Goal: Transaction & Acquisition: Purchase product/service

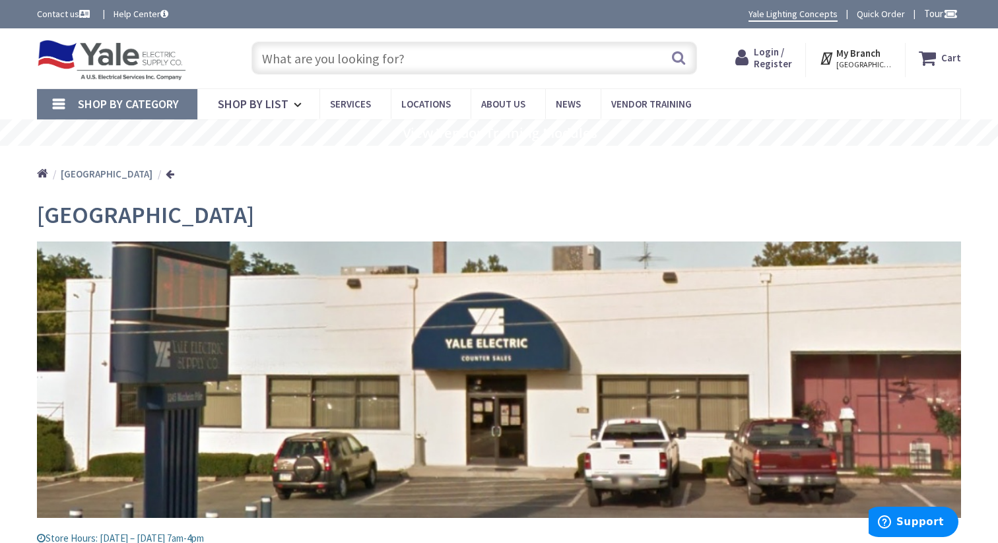
click at [151, 97] on span "Shop By Category" at bounding box center [128, 103] width 101 height 15
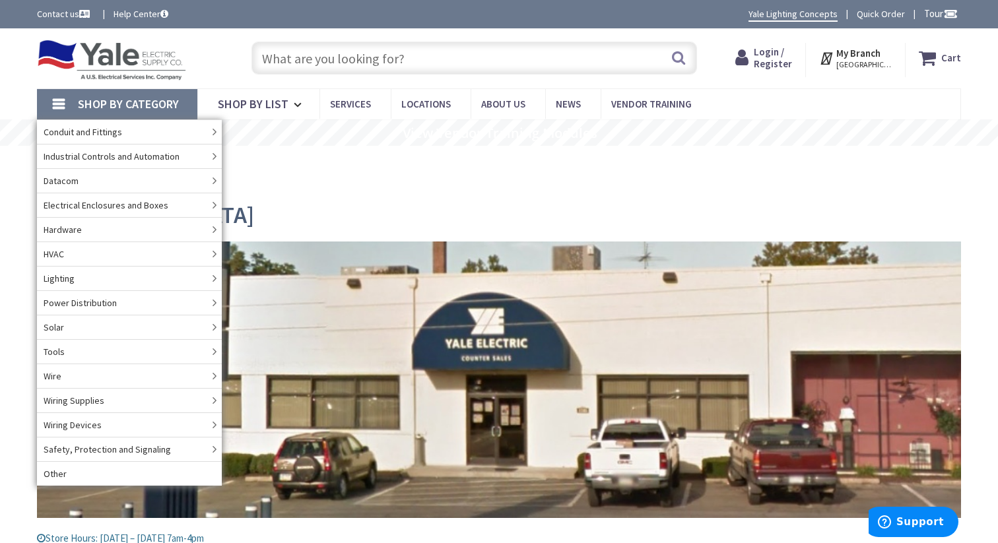
click at [151, 98] on span "Shop By Category" at bounding box center [128, 103] width 101 height 15
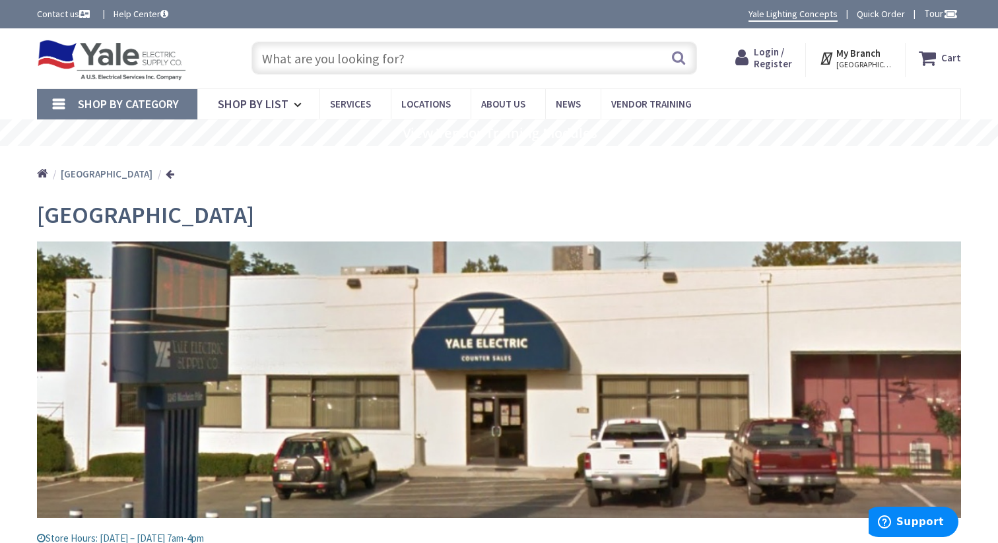
click at [420, 67] on input "text" at bounding box center [473, 58] width 445 height 33
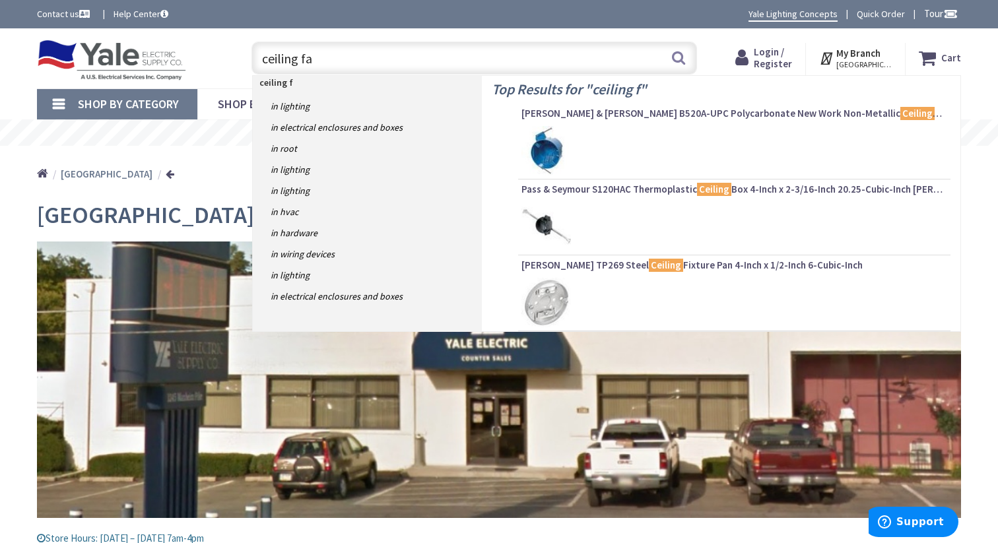
type input "ceiling fan"
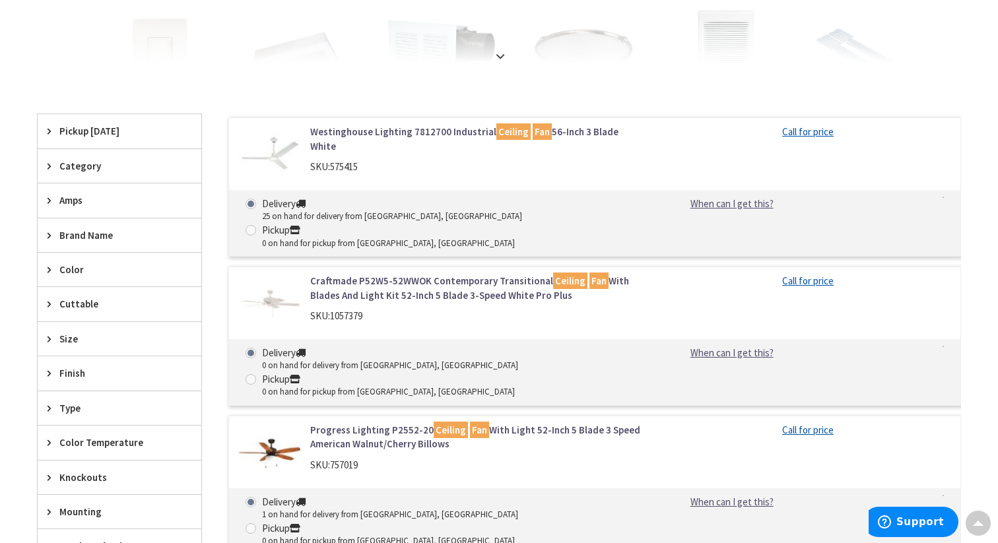
scroll to position [443, 0]
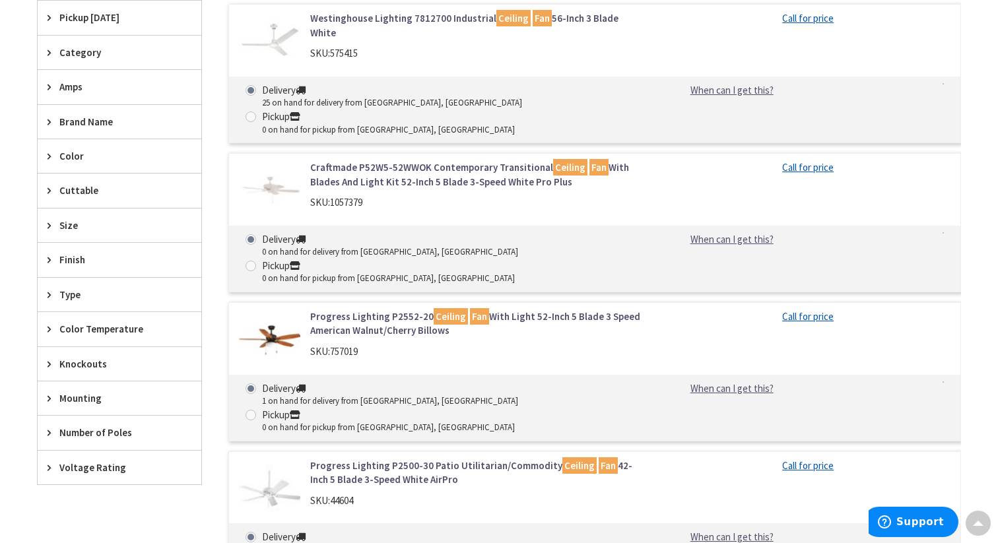
click at [51, 327] on icon at bounding box center [53, 329] width 10 height 10
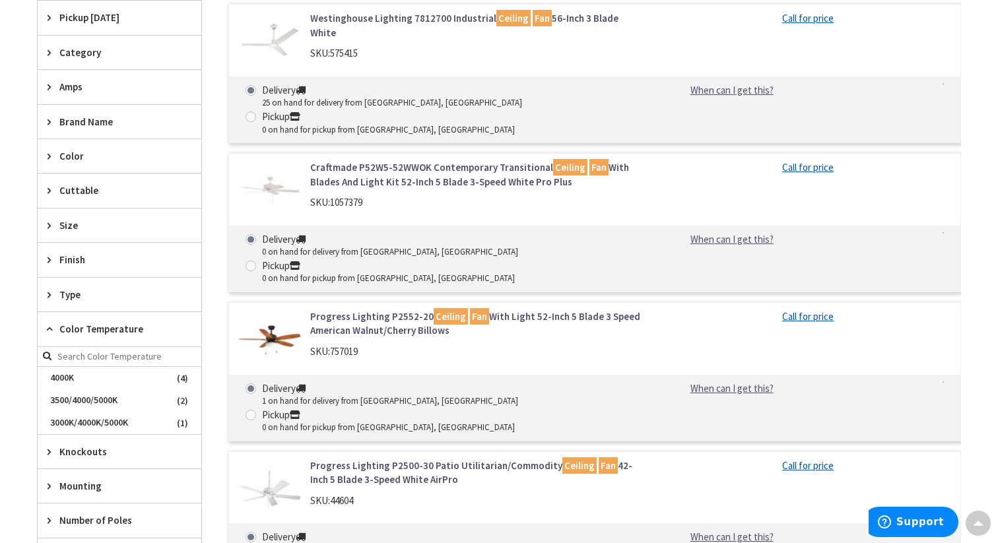
click at [51, 327] on icon at bounding box center [53, 329] width 10 height 10
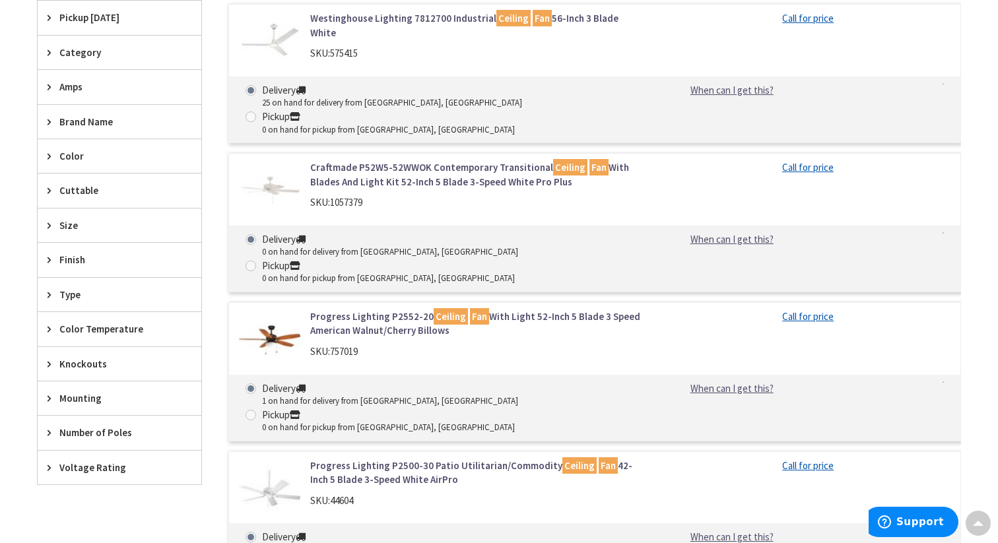
click at [68, 162] on span "Color" at bounding box center [113, 156] width 108 height 14
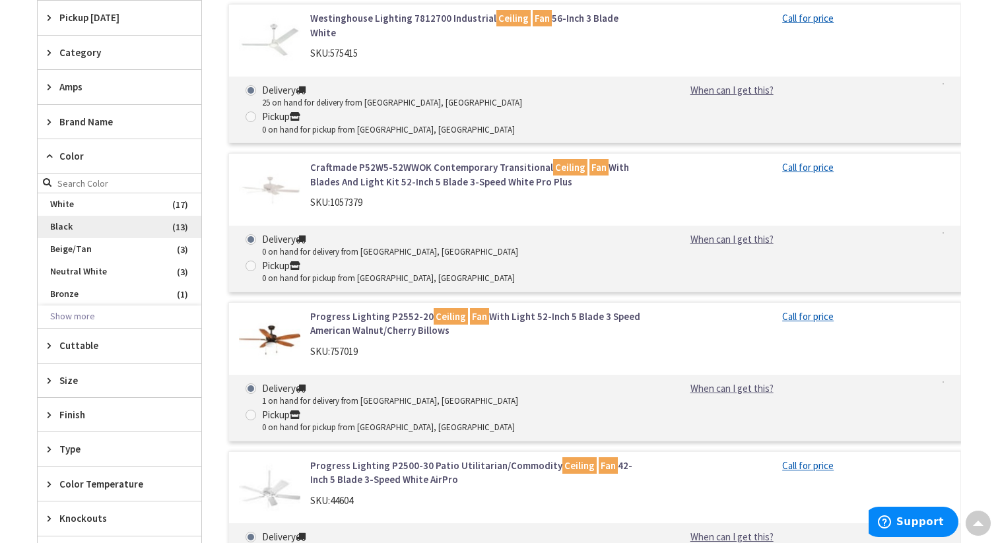
click at [65, 224] on span "Black" at bounding box center [120, 227] width 164 height 22
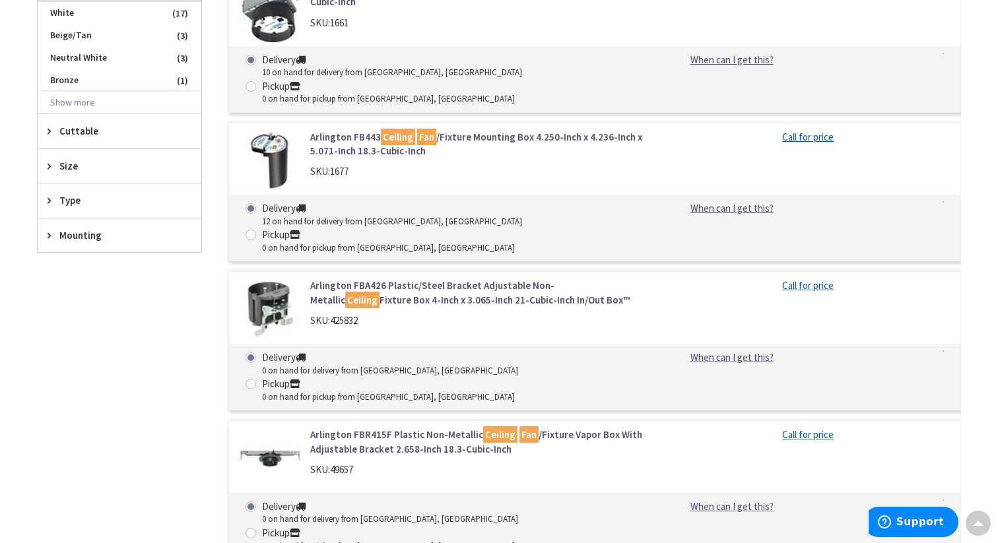
scroll to position [0, 0]
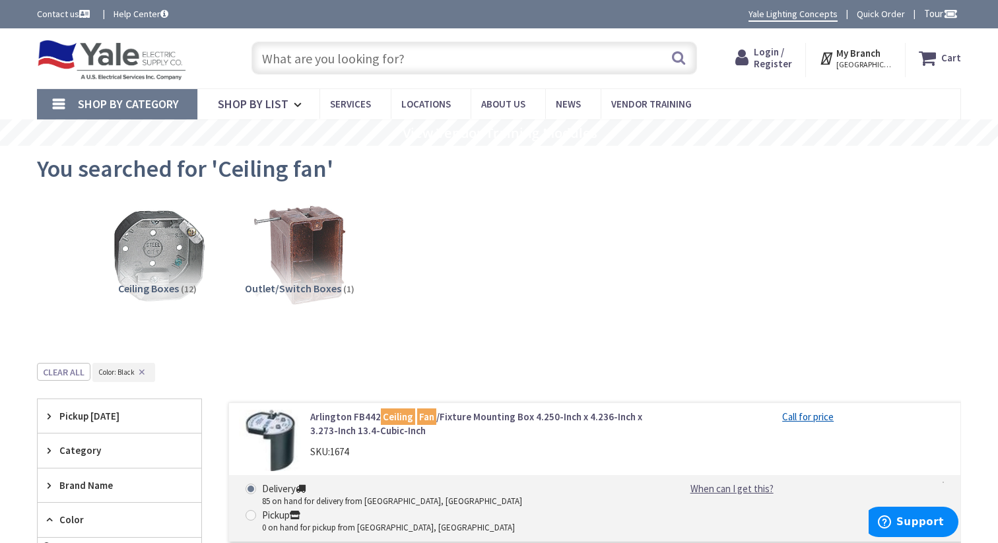
click at [114, 96] on link "Shop By Category" at bounding box center [117, 104] width 160 height 30
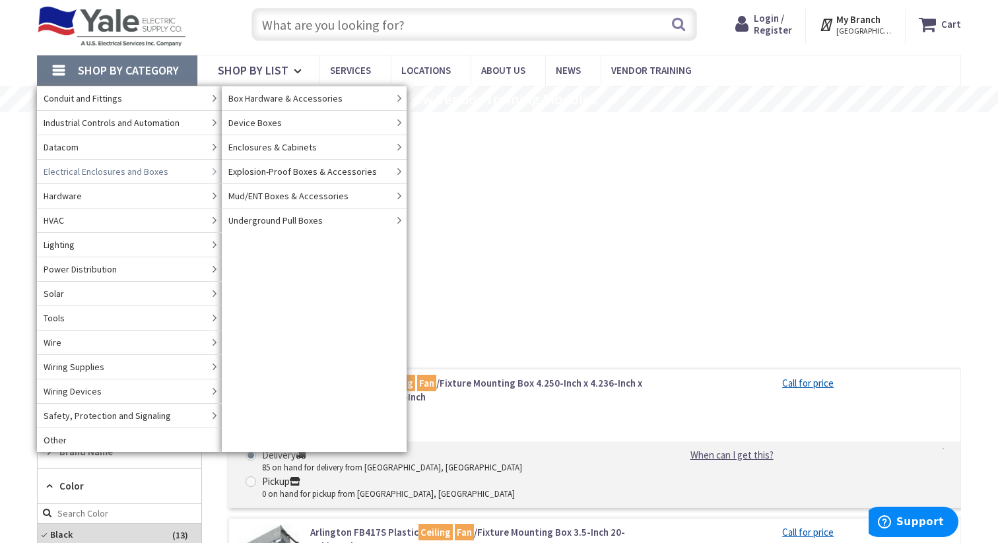
scroll to position [36, 0]
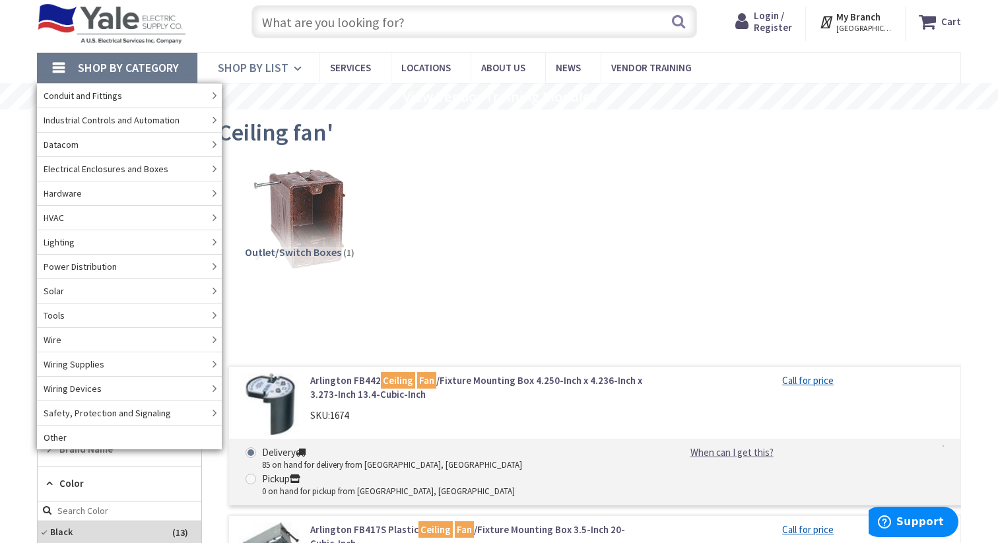
click at [255, 61] on span "Shop By List" at bounding box center [253, 67] width 71 height 15
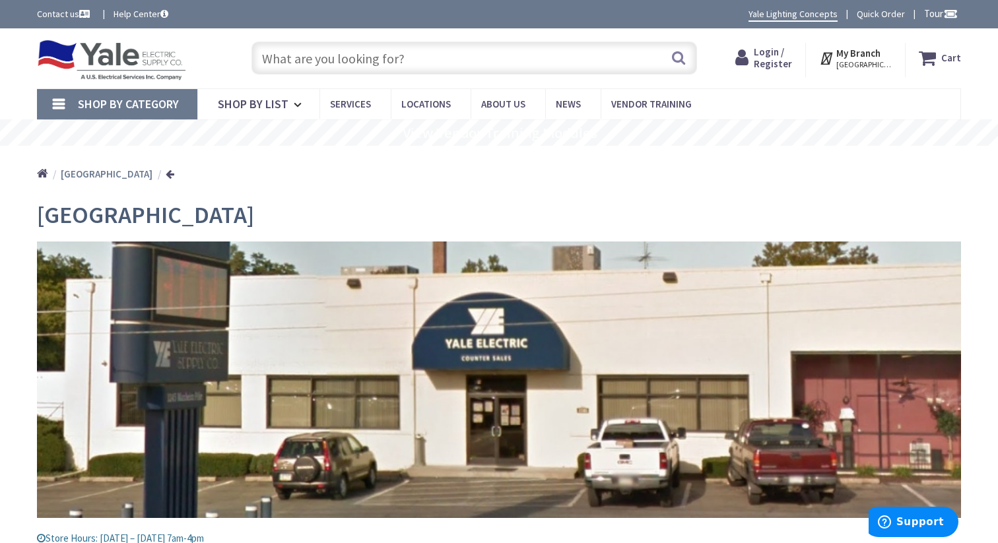
click at [366, 48] on input "text" at bounding box center [473, 58] width 445 height 33
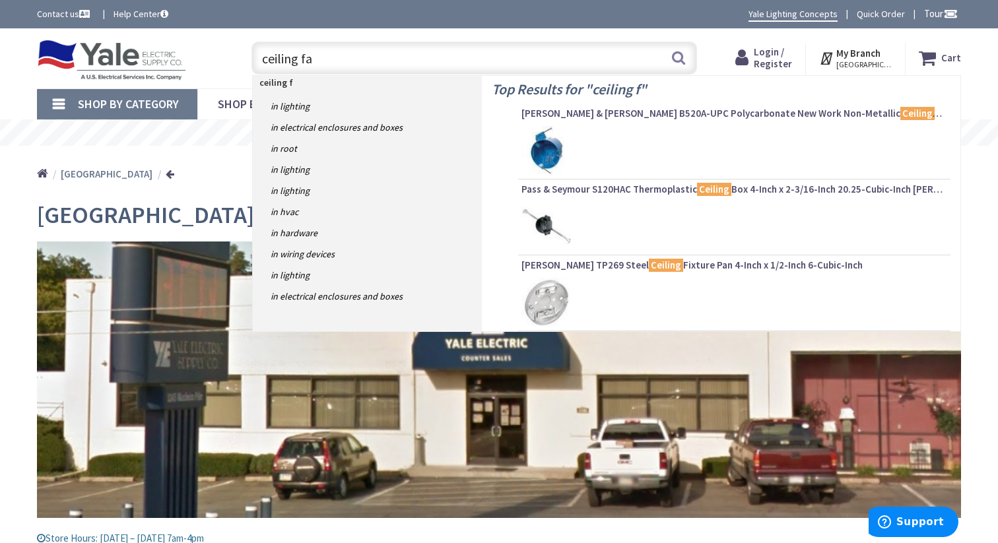
type input "ceiling fan"
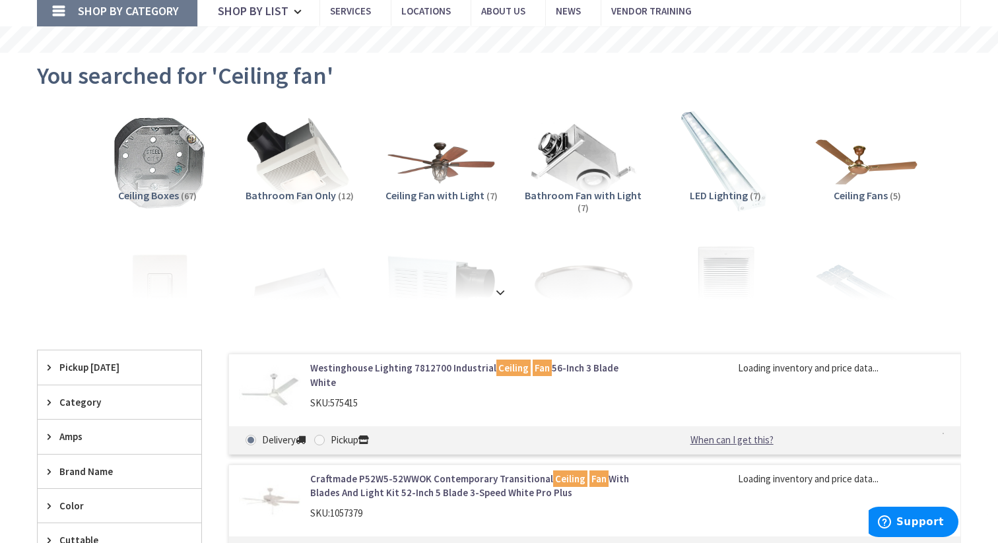
scroll to position [100, 0]
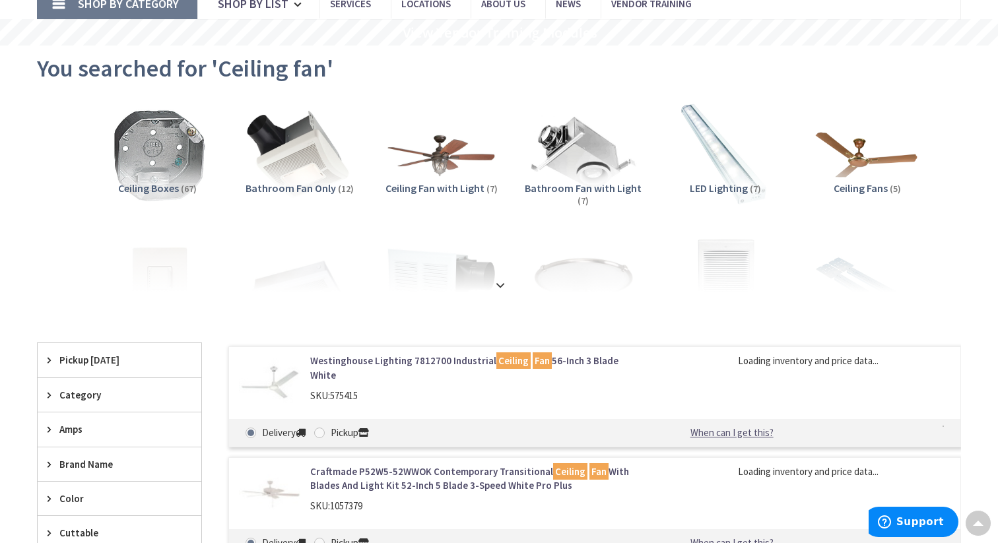
click at [855, 190] on span "Ceiling Fans" at bounding box center [861, 187] width 54 height 13
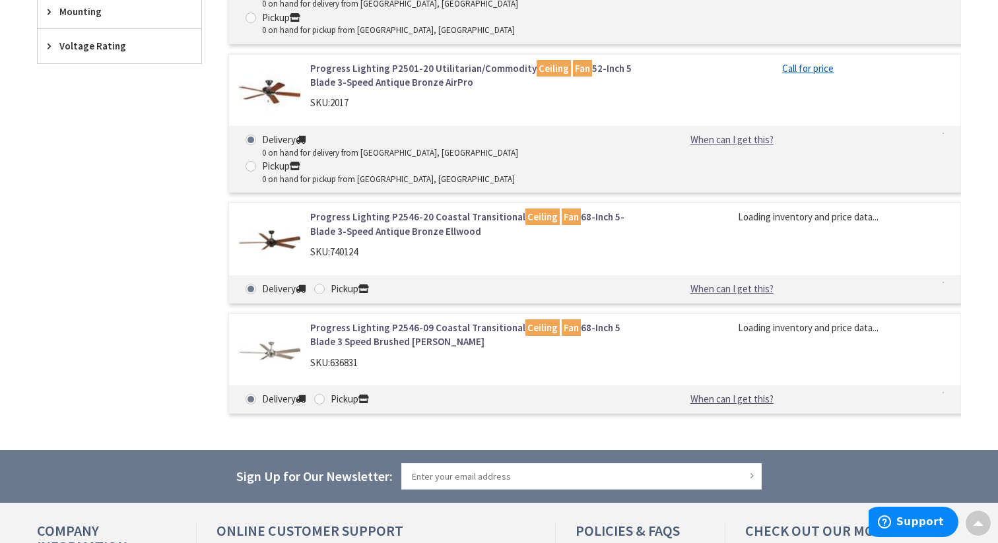
scroll to position [0, 0]
